Goal: Task Accomplishment & Management: Manage account settings

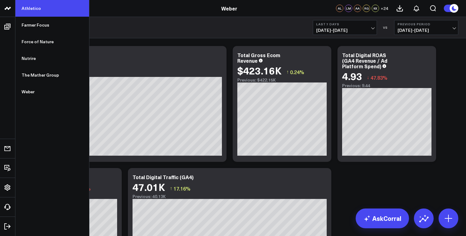
click at [33, 11] on link "Athletico" at bounding box center [52, 8] width 74 height 17
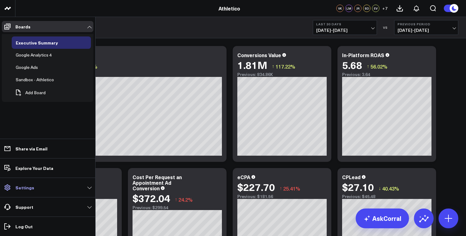
click at [37, 188] on link "Settings" at bounding box center [48, 187] width 92 height 11
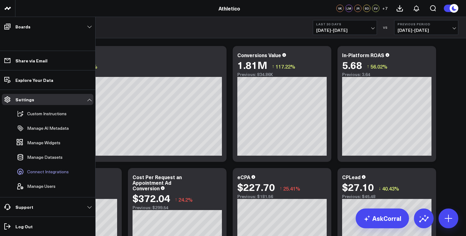
click at [59, 173] on span "Connect Integrations" at bounding box center [48, 171] width 42 height 5
